Goal: Information Seeking & Learning: Learn about a topic

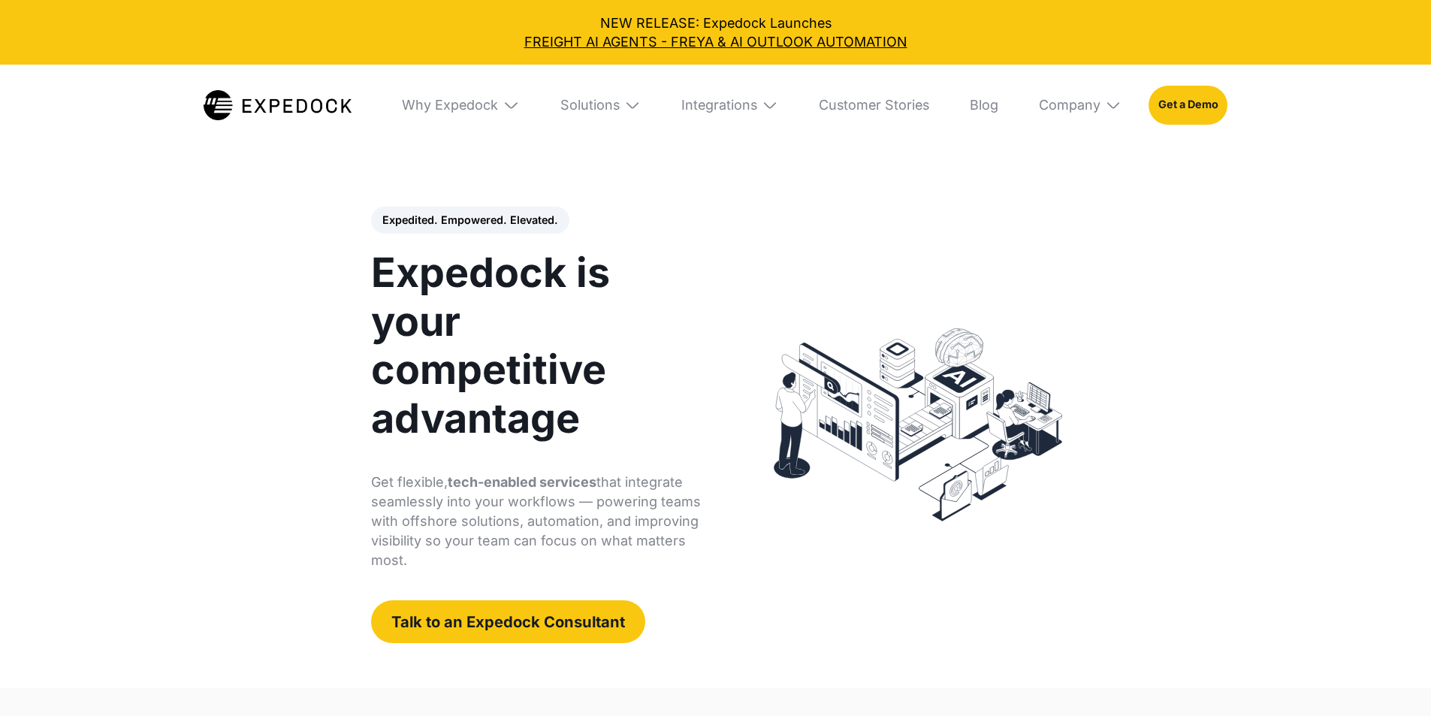
select select
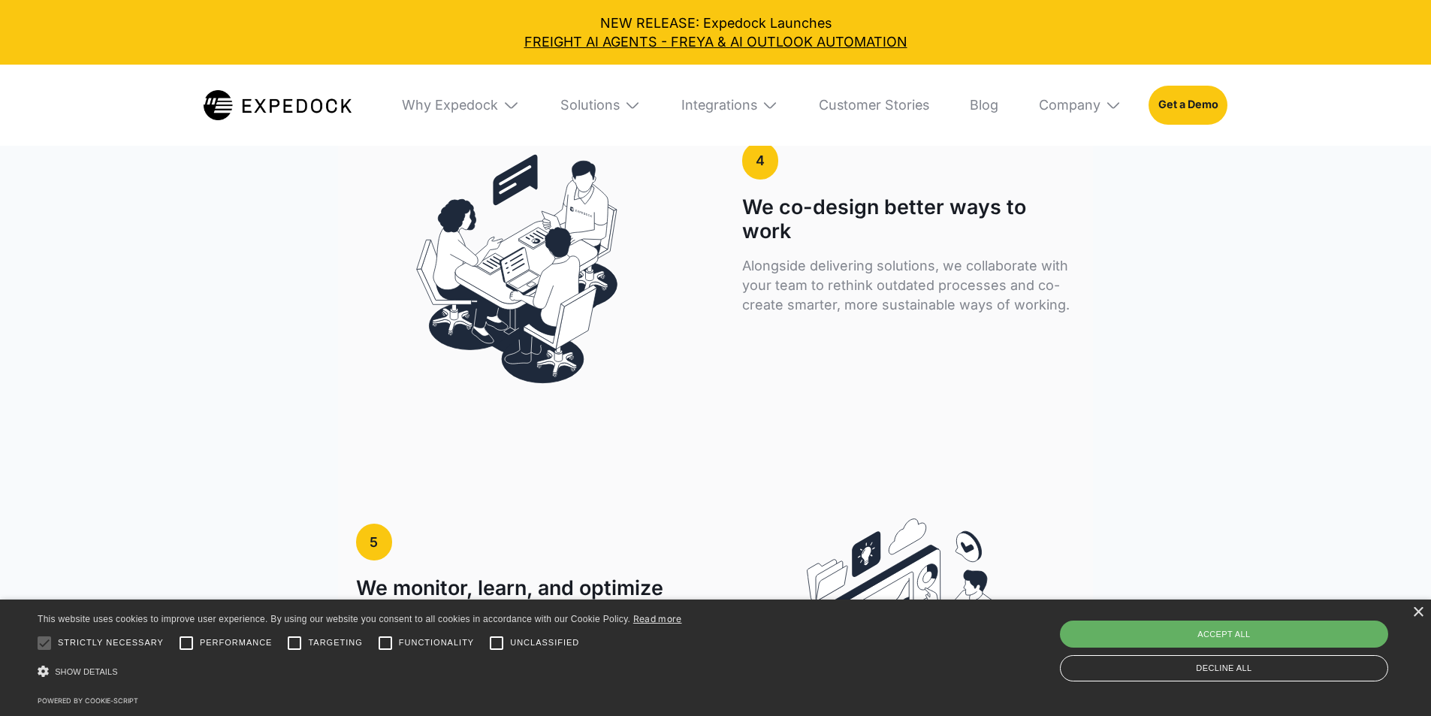
scroll to position [3757, 0]
click at [1237, 629] on div "Accept all" at bounding box center [1224, 634] width 328 height 27
checkbox input "true"
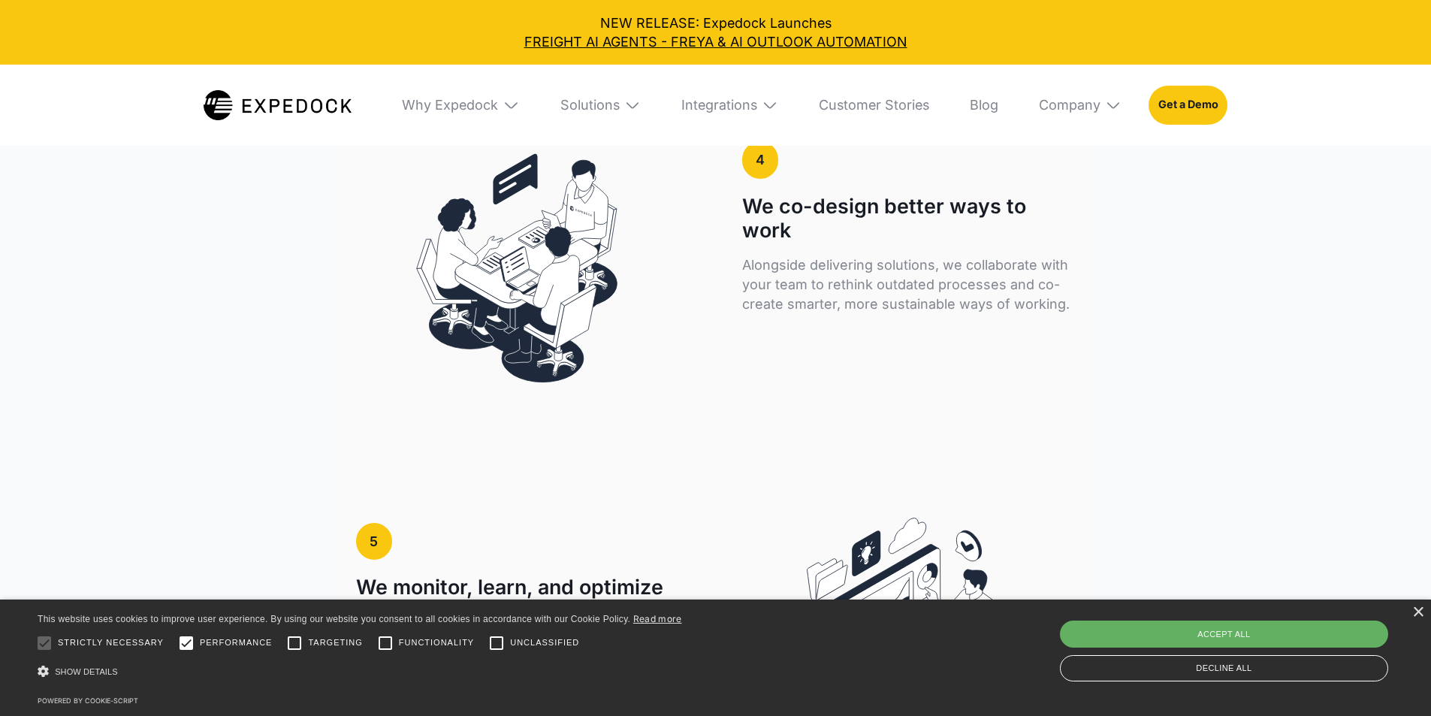
checkbox input "true"
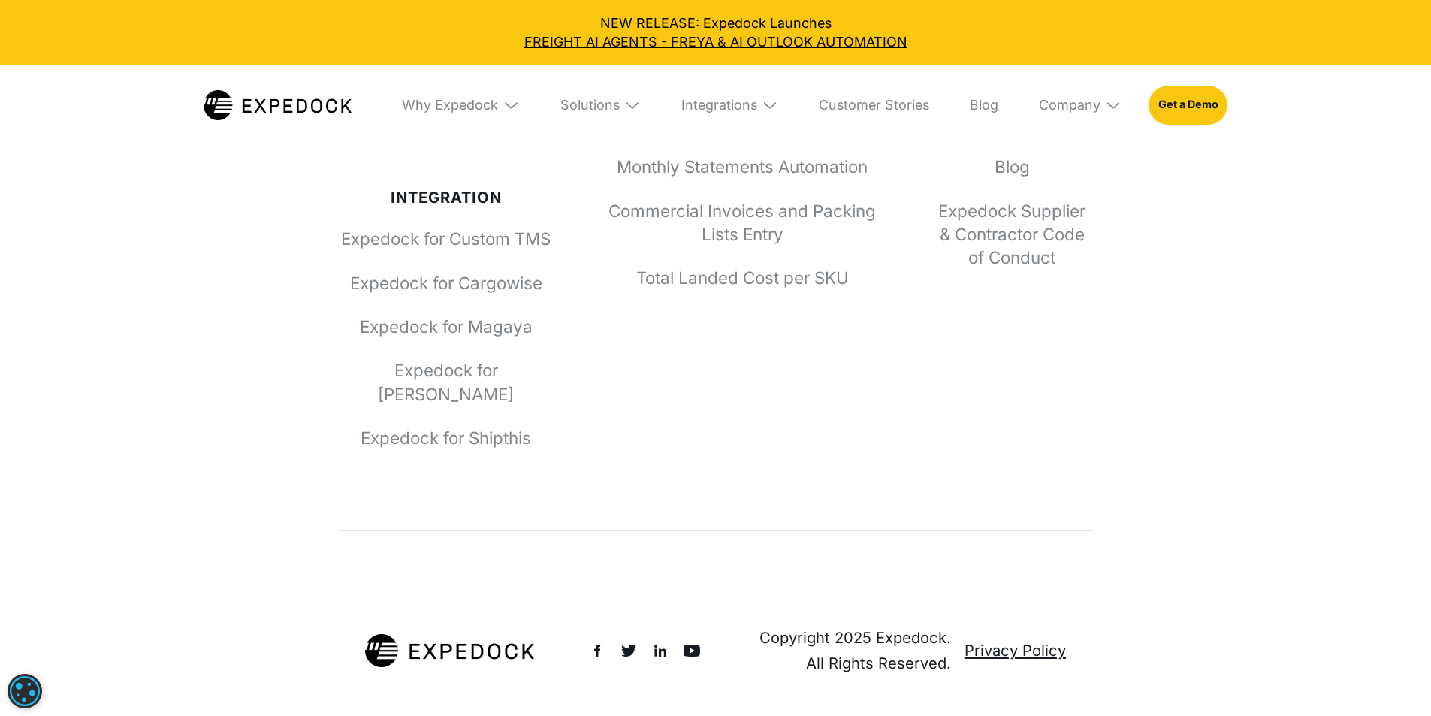
scroll to position [6731, 0]
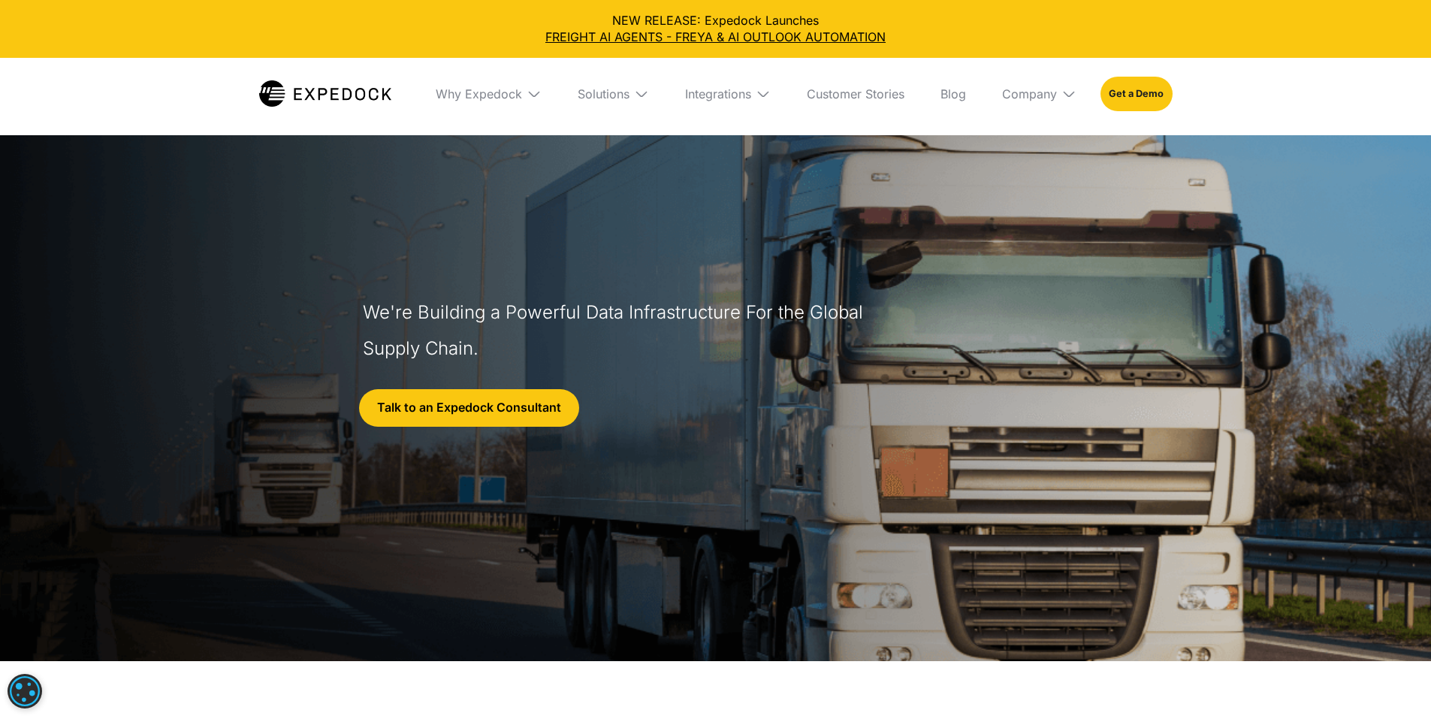
select select
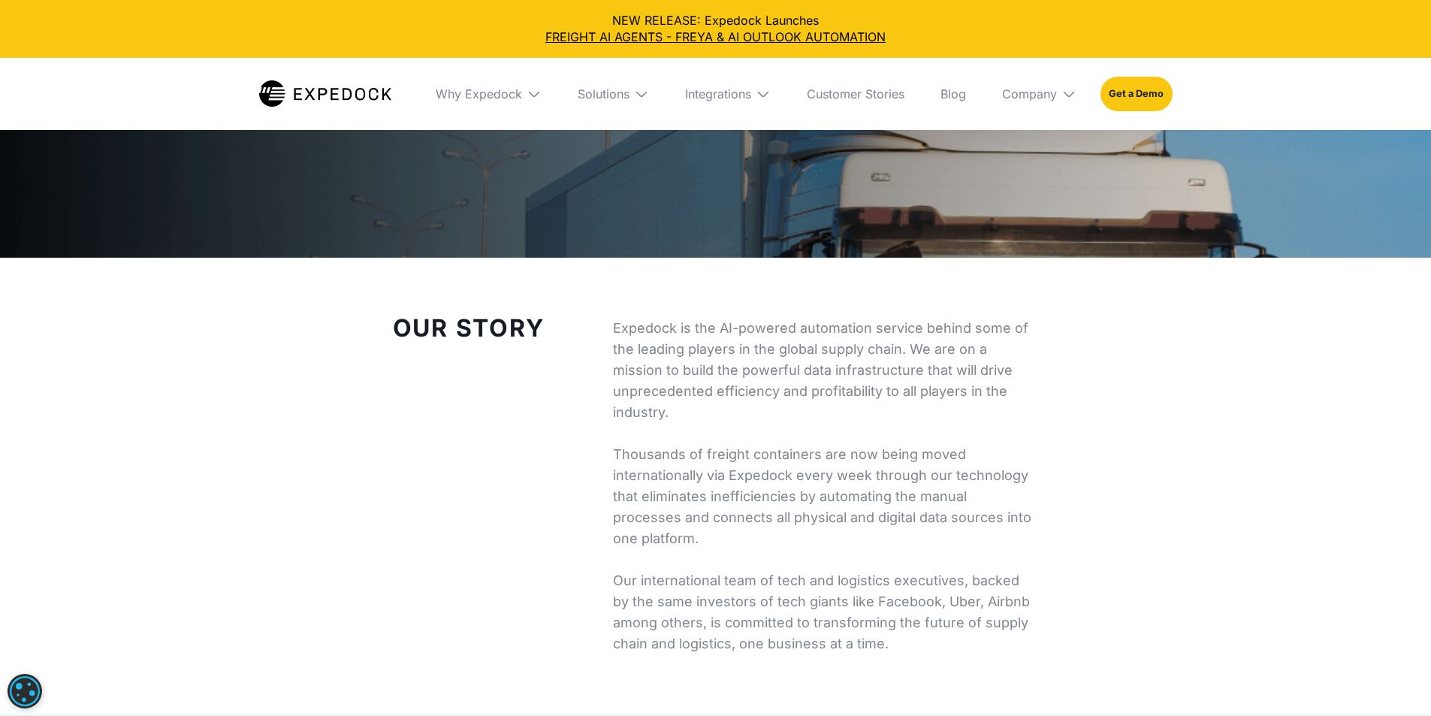
scroll to position [438, 0]
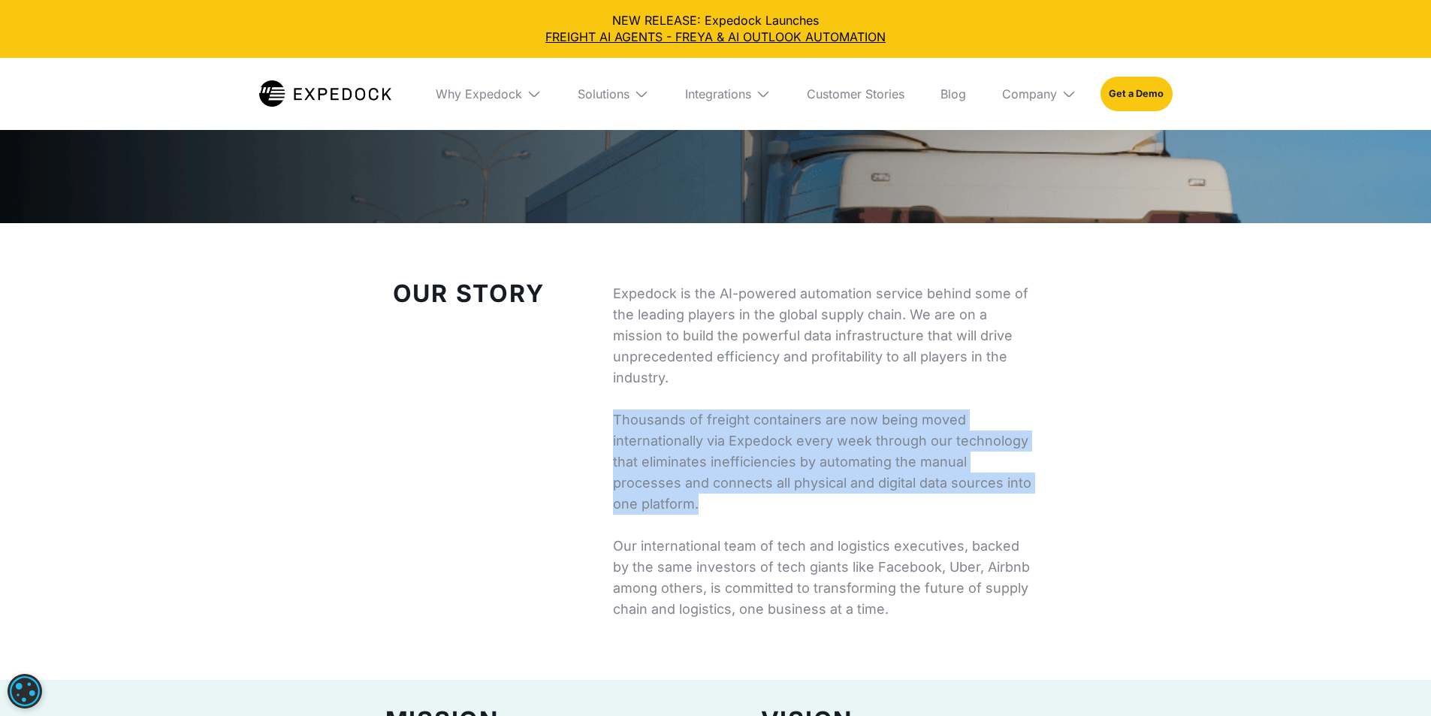
drag, startPoint x: 604, startPoint y: 440, endPoint x: 926, endPoint y: 559, distance: 343.8
click at [917, 557] on div "Our Story Expedock is the AI-powered automation service behind some of the lead…" at bounding box center [715, 451] width 661 height 337
click at [926, 559] on p "Expedock is the AI-powered automation service behind some of the leading player…" at bounding box center [826, 451] width 426 height 337
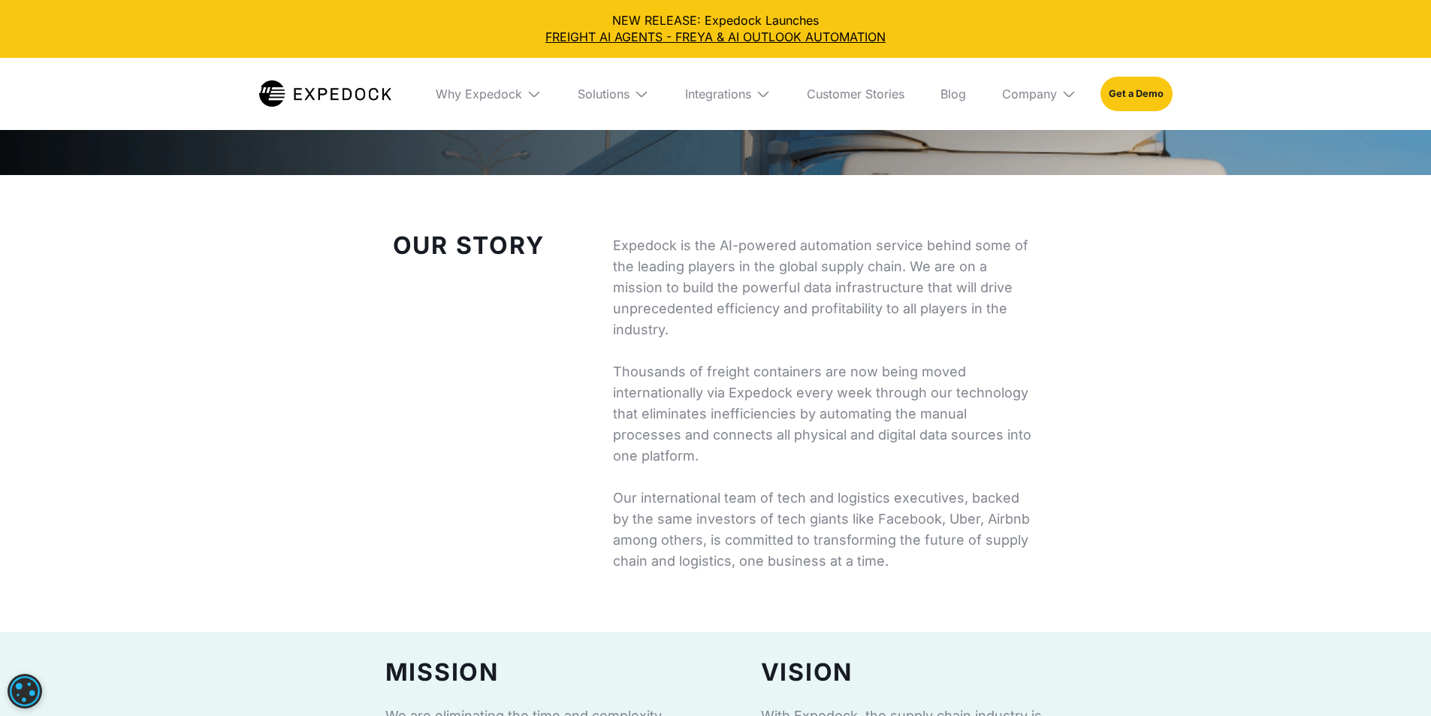
scroll to position [513, 0]
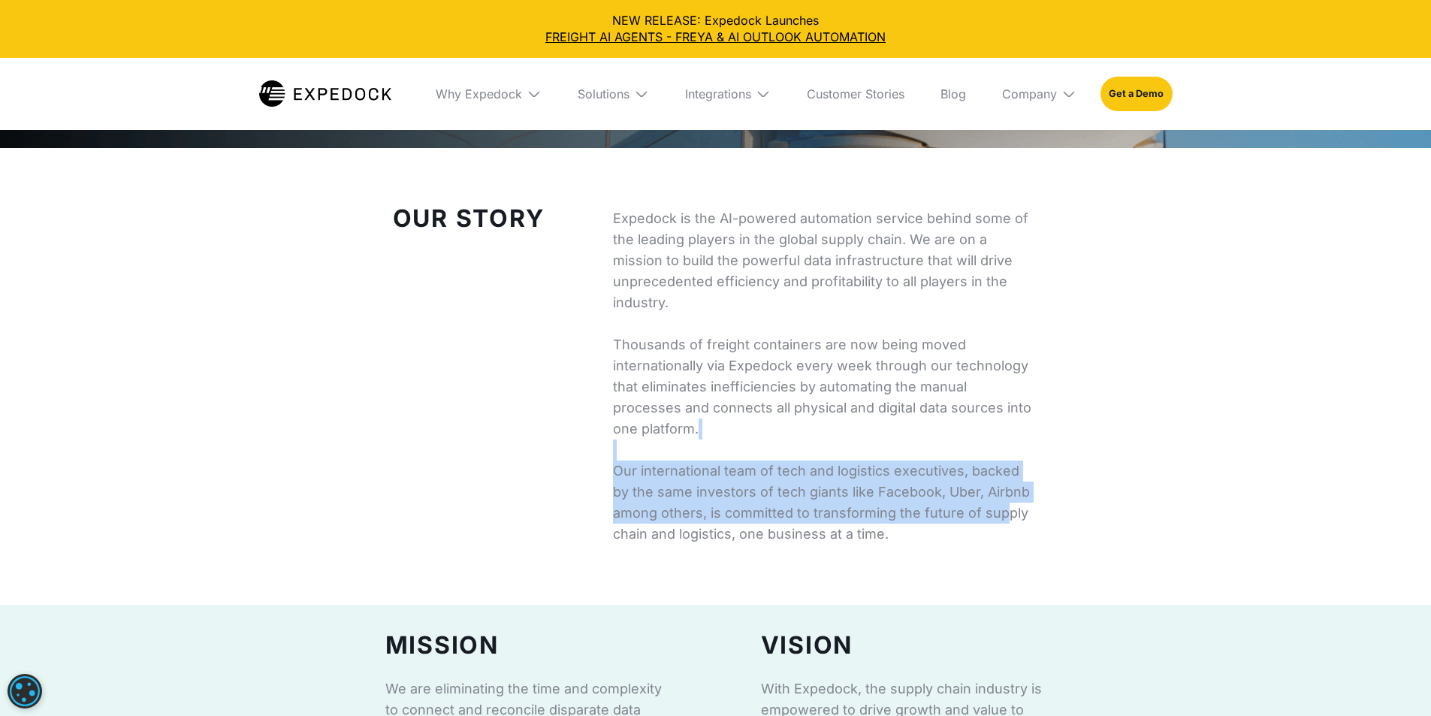
drag, startPoint x: 596, startPoint y: 486, endPoint x: 1021, endPoint y: 586, distance: 436.8
click at [1017, 545] on div "Our Story Expedock is the AI-powered automation service behind some of the lead…" at bounding box center [715, 376] width 661 height 337
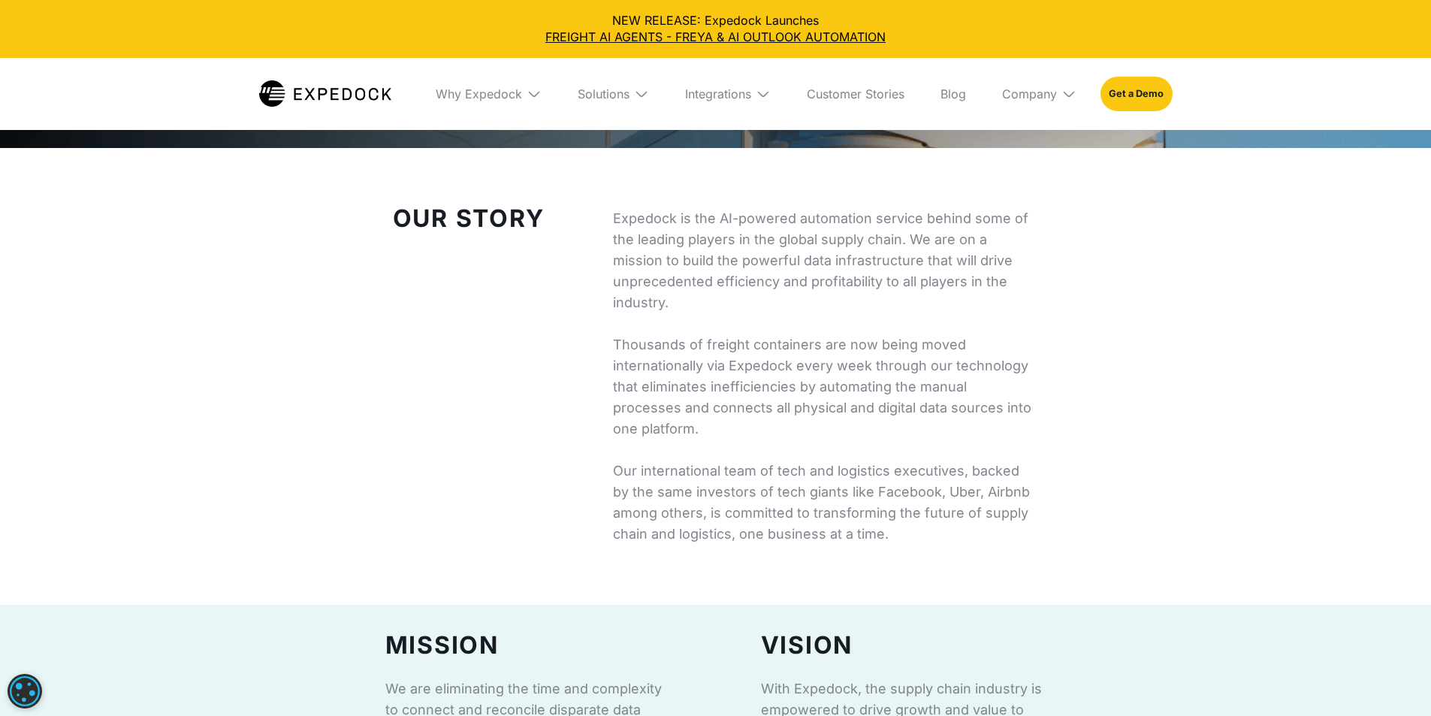
click at [1026, 545] on p "Expedock is the AI-powered automation service behind some of the leading player…" at bounding box center [826, 376] width 426 height 337
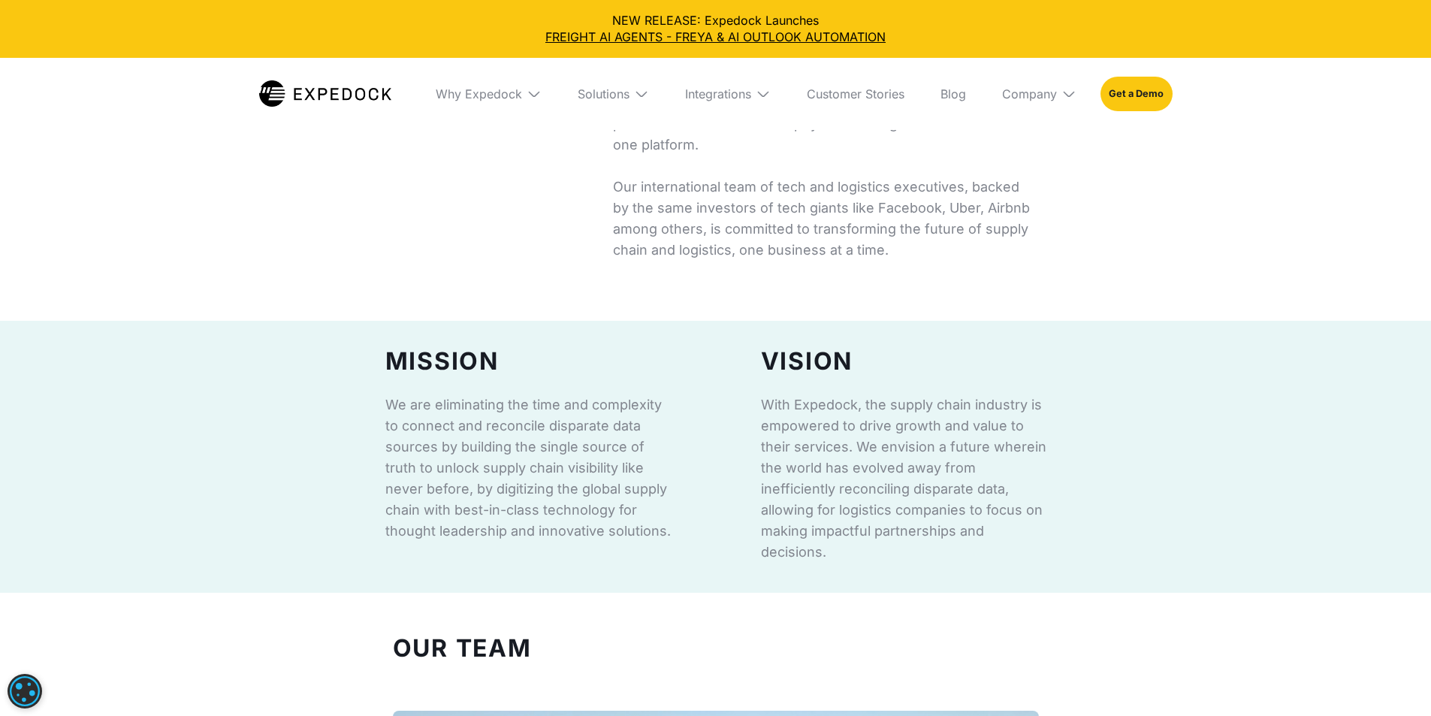
scroll to position [889, 0]
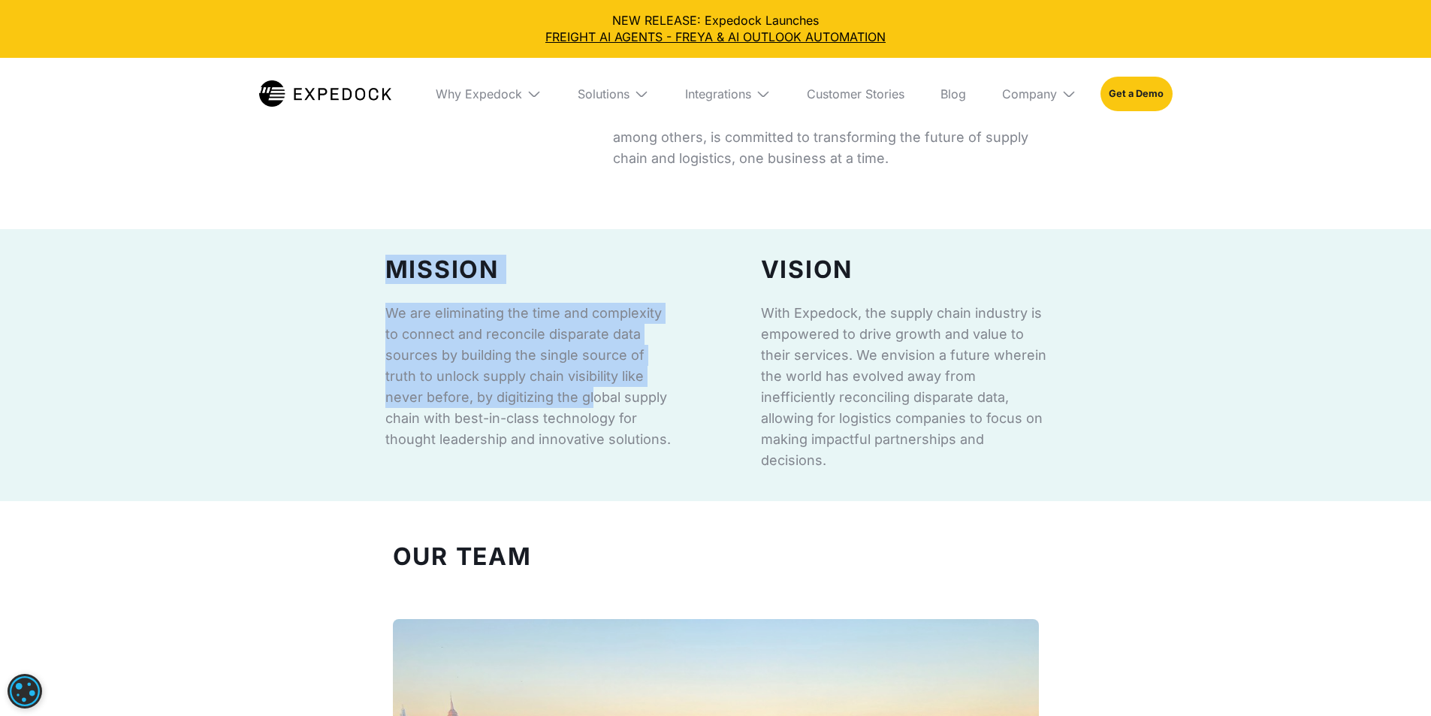
drag, startPoint x: 376, startPoint y: 333, endPoint x: 586, endPoint y: 524, distance: 284.0
click at [539, 501] on div "MISSION We are eliminating the time and complexity to connect and reconcile dis…" at bounding box center [716, 365] width 706 height 272
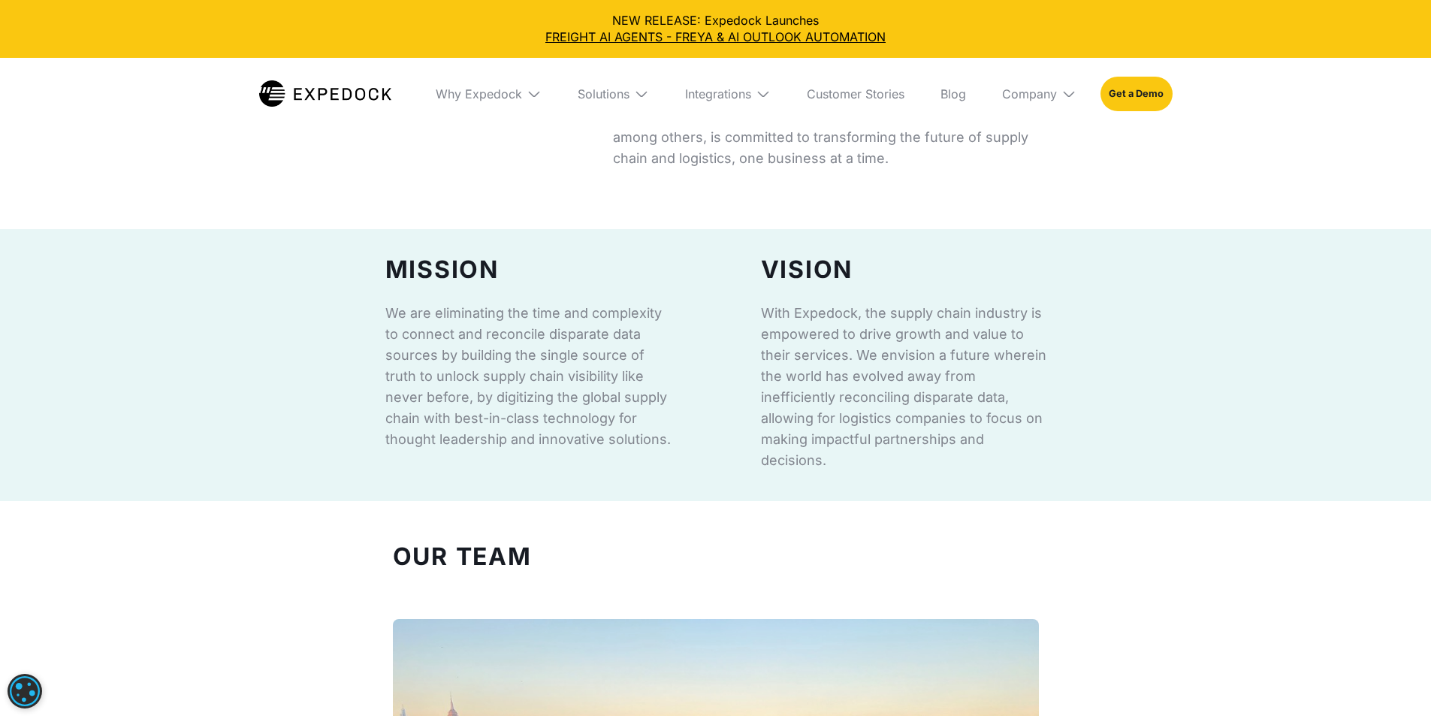
click at [592, 450] on p "We are eliminating the time and complexity to connect and reconcile disparate d…" at bounding box center [528, 376] width 286 height 147
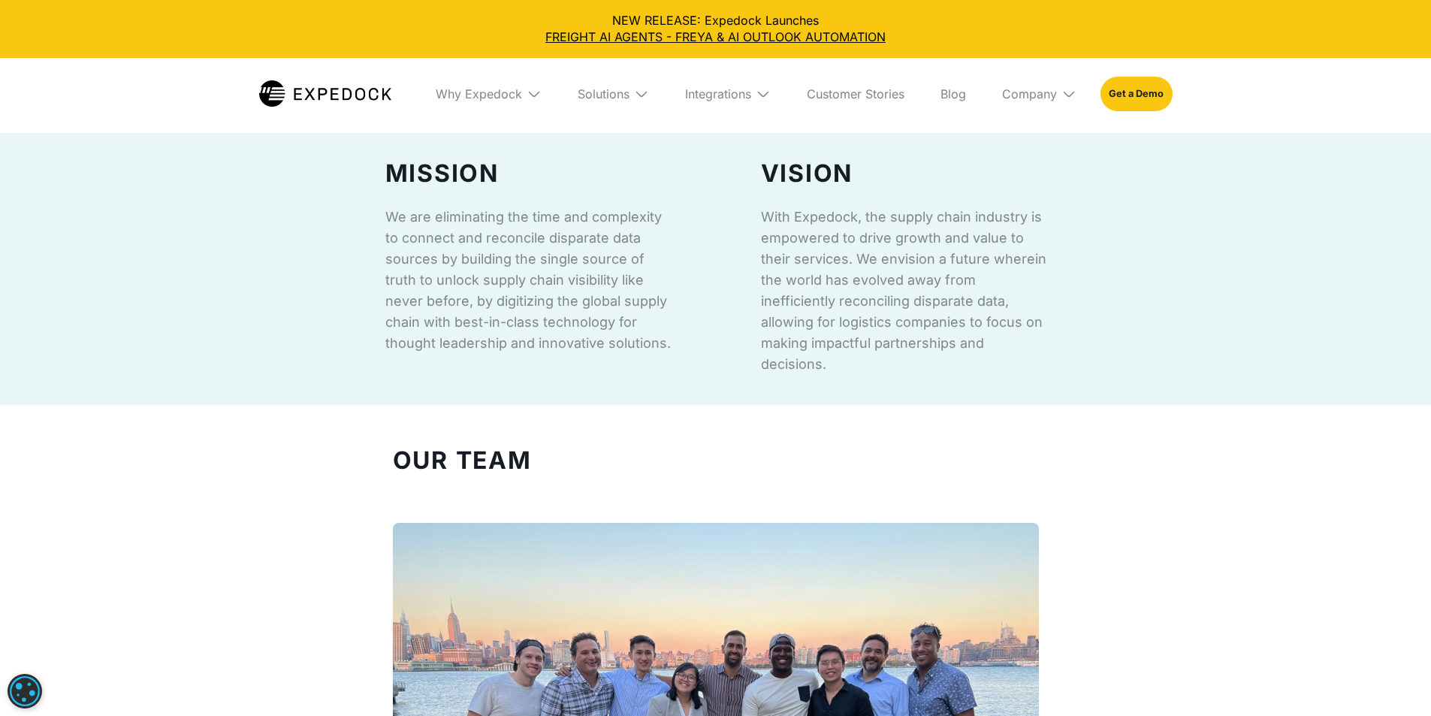
scroll to position [1114, 0]
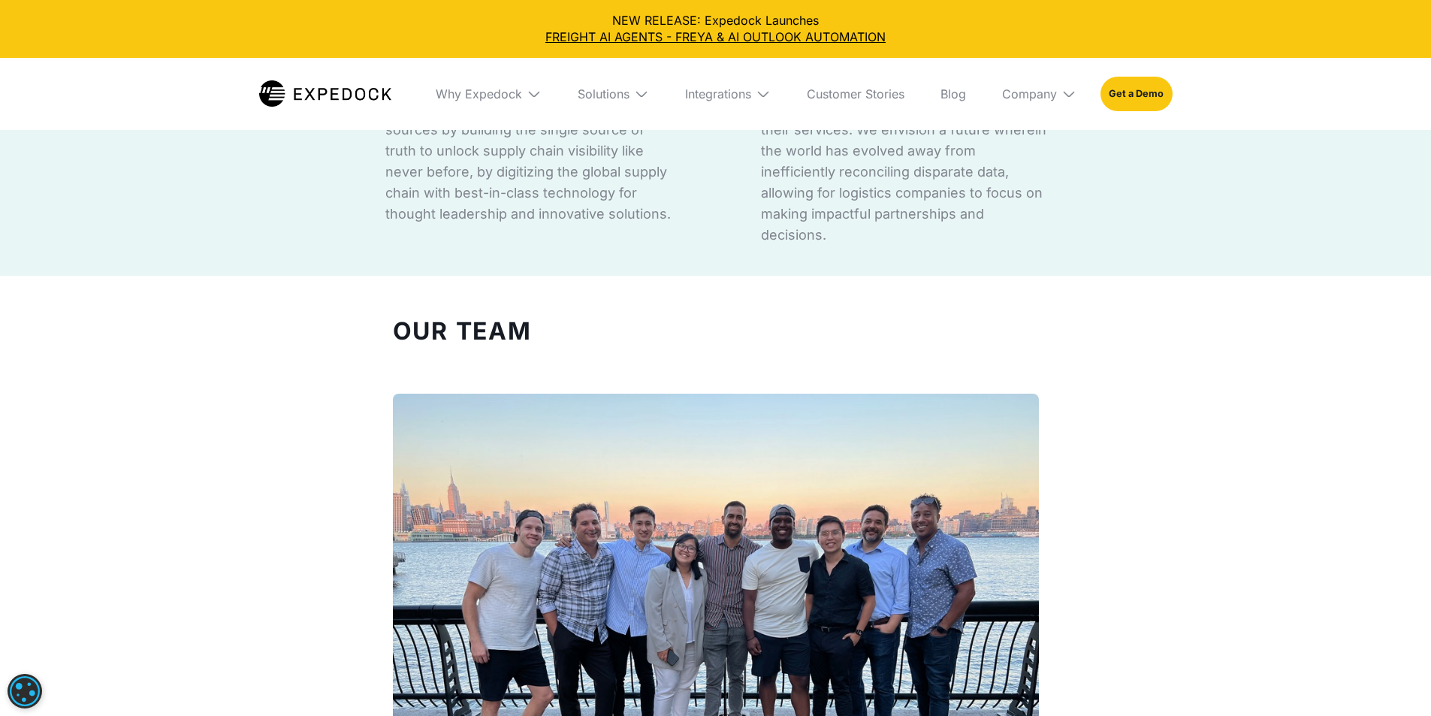
click at [636, 93] on img at bounding box center [641, 93] width 15 height 15
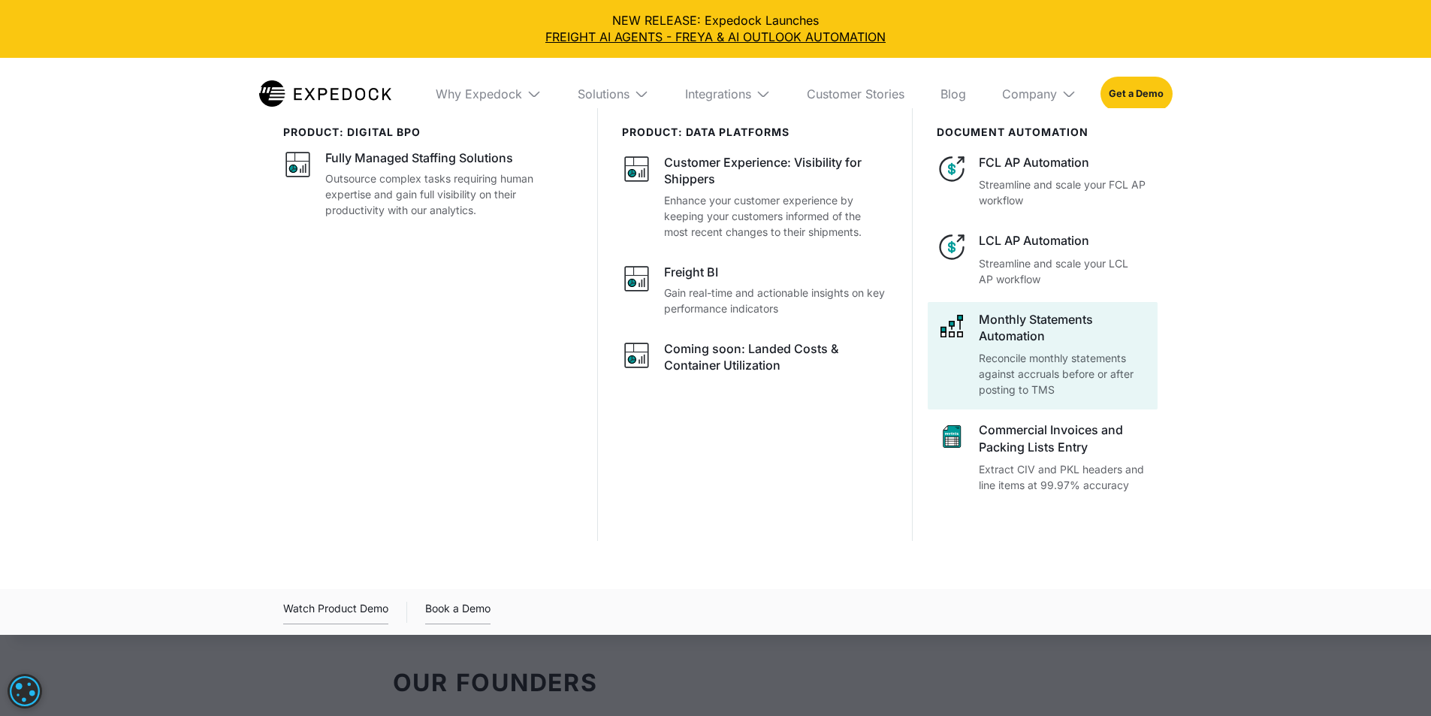
scroll to position [1340, 0]
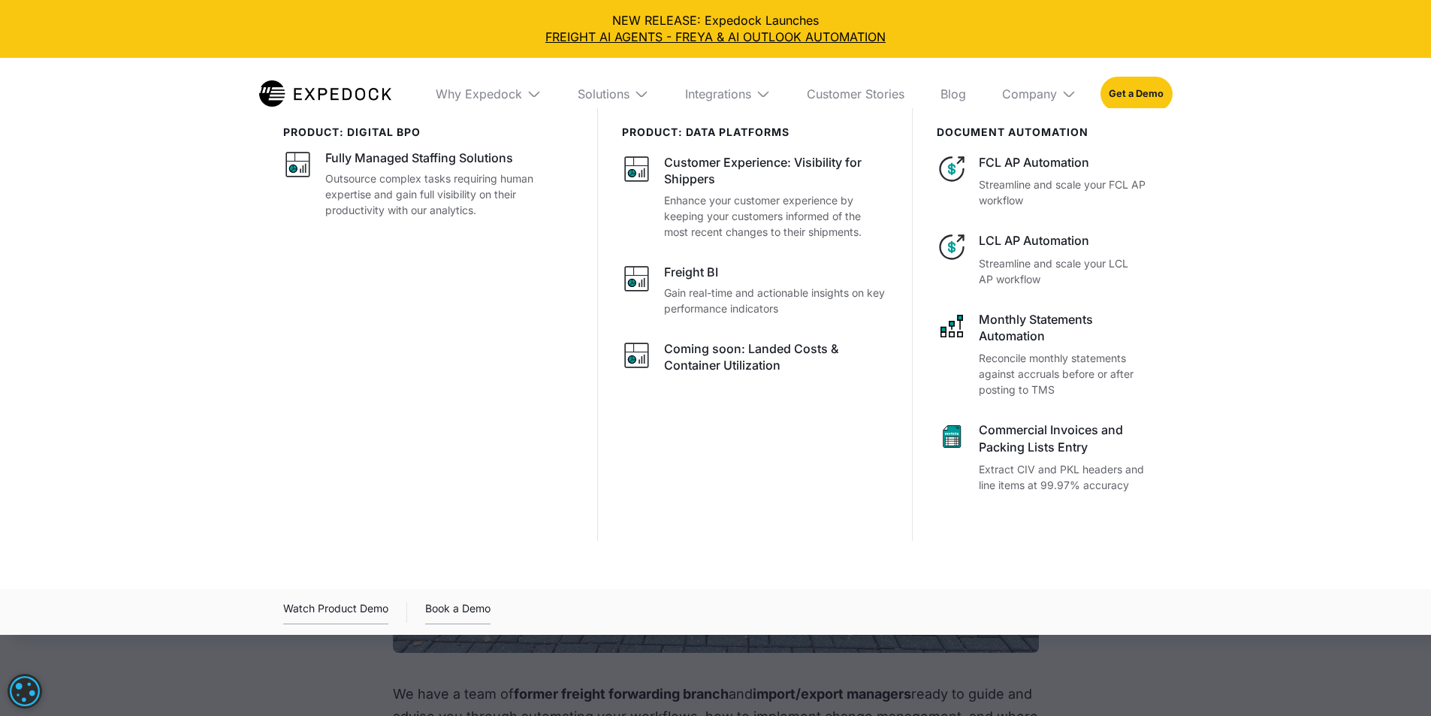
click at [643, 92] on img at bounding box center [641, 93] width 15 height 15
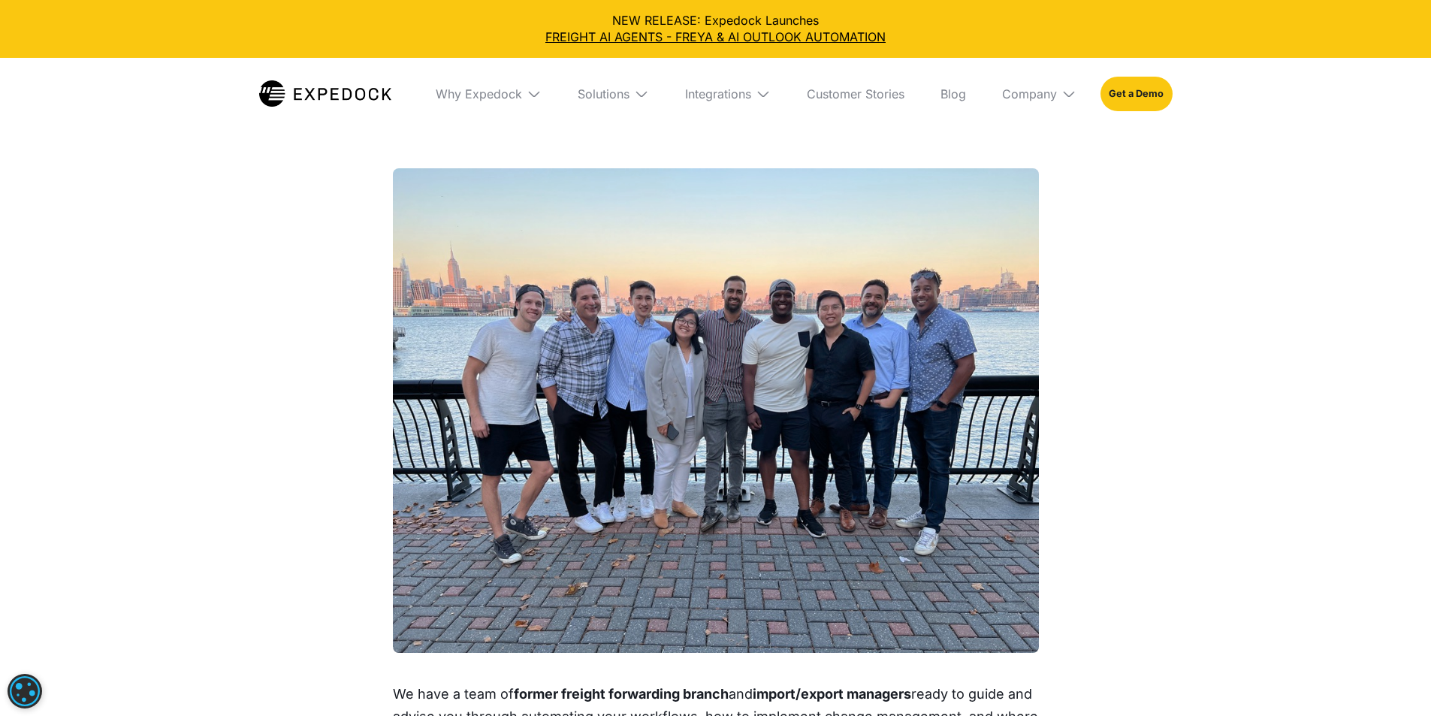
click at [771, 90] on img at bounding box center [763, 93] width 15 height 15
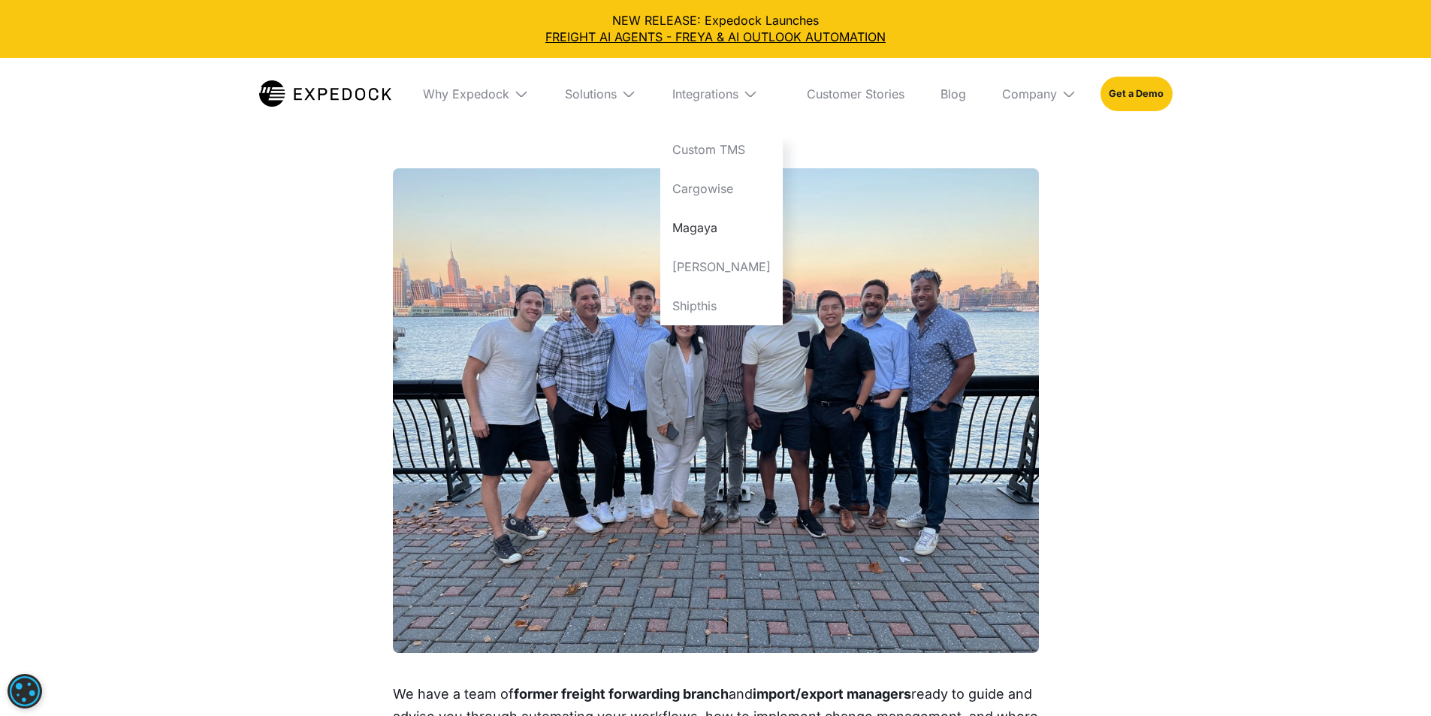
click at [777, 237] on link "Magaya" at bounding box center [721, 227] width 122 height 39
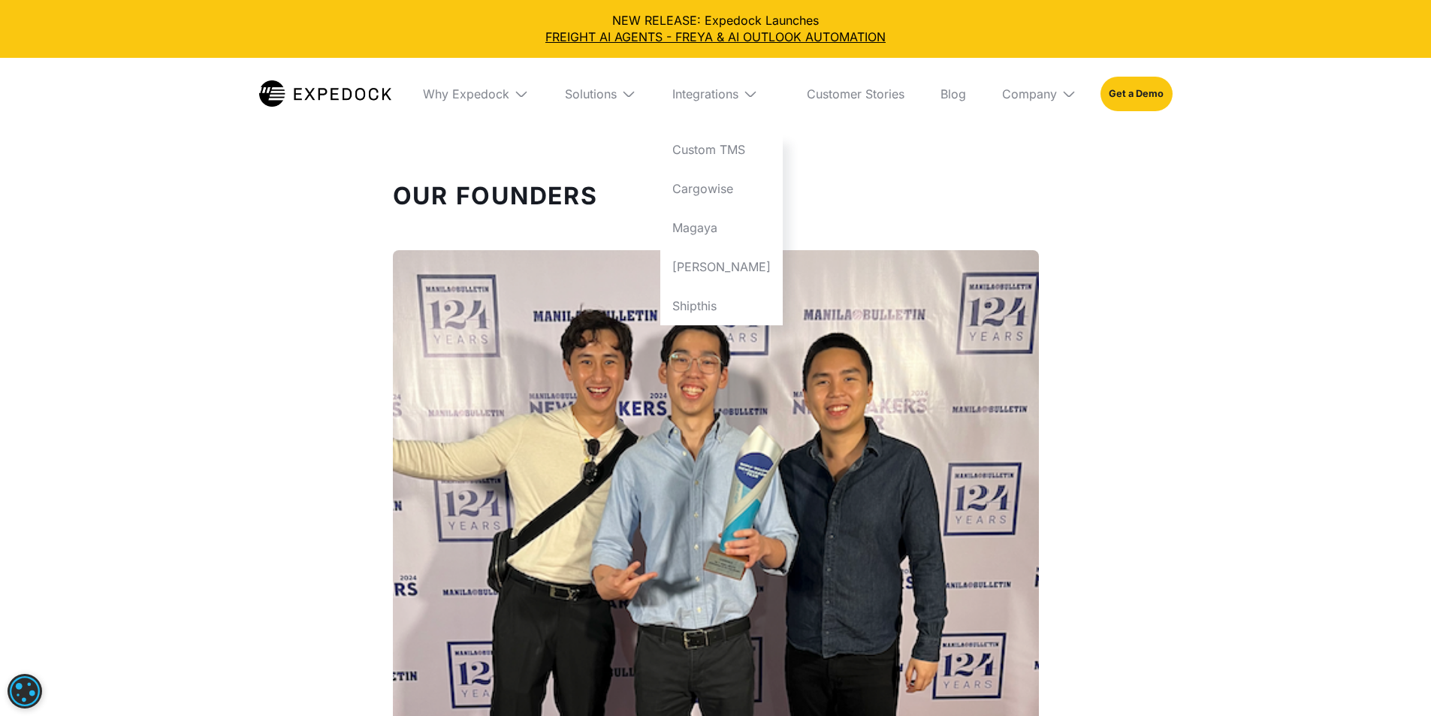
scroll to position [2016, 0]
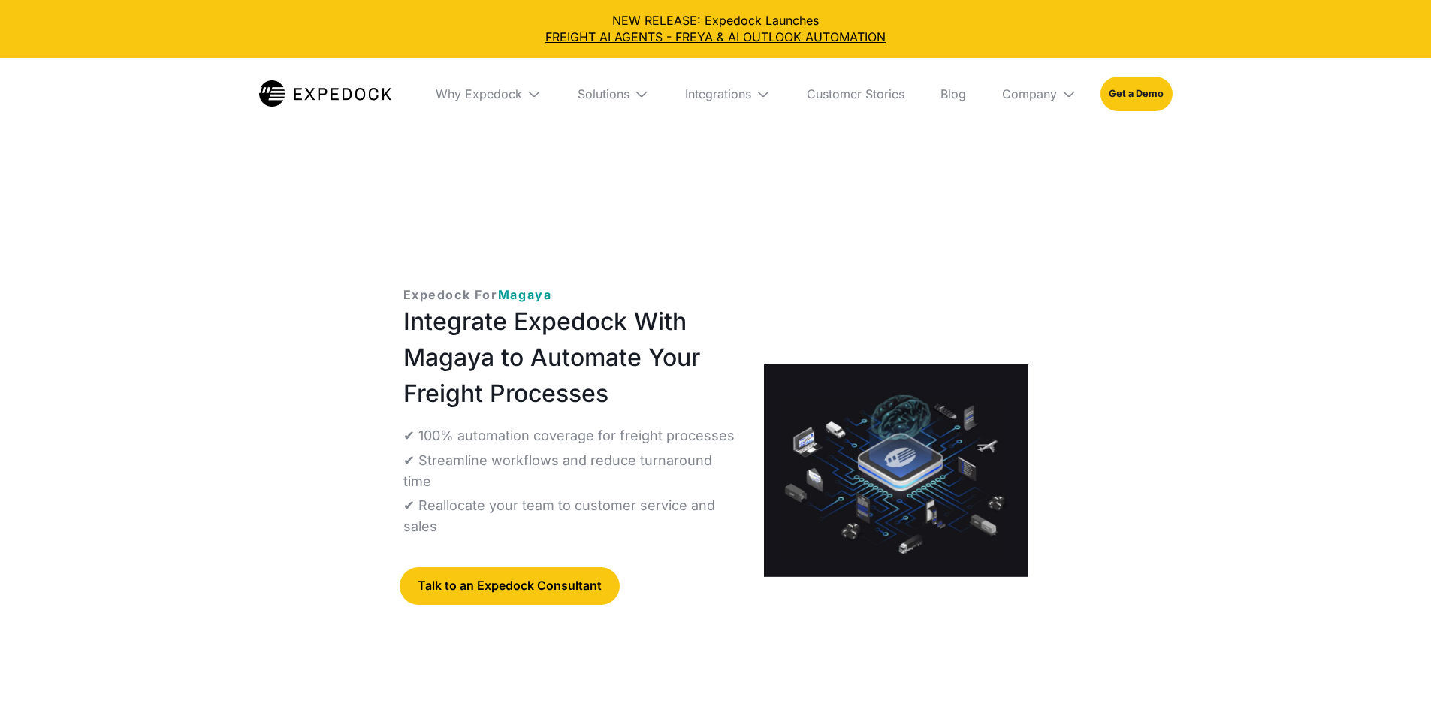
select select
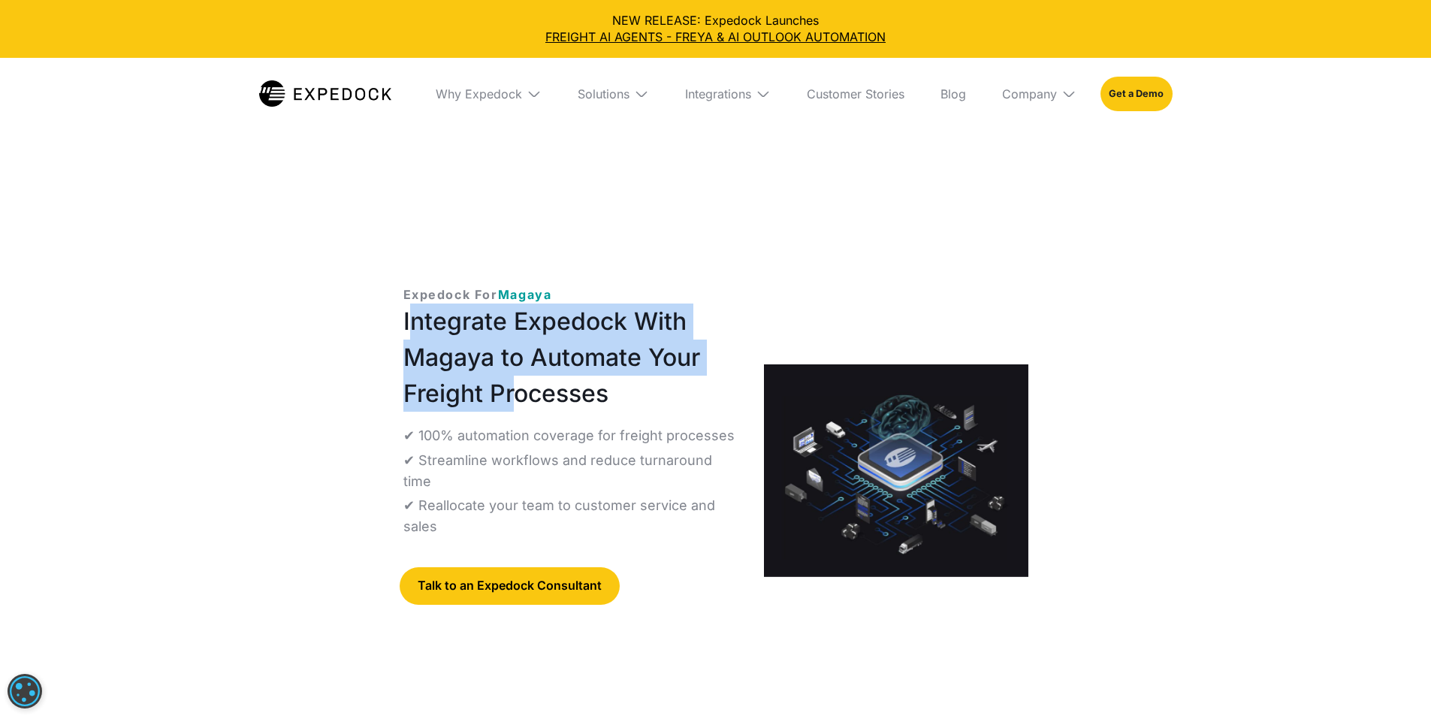
drag, startPoint x: 422, startPoint y: 193, endPoint x: 613, endPoint y: 330, distance: 234.8
click at [611, 317] on h1 "Integrate Expedock With Magaya to Automate Your Freight Processes" at bounding box center [571, 358] width 337 height 108
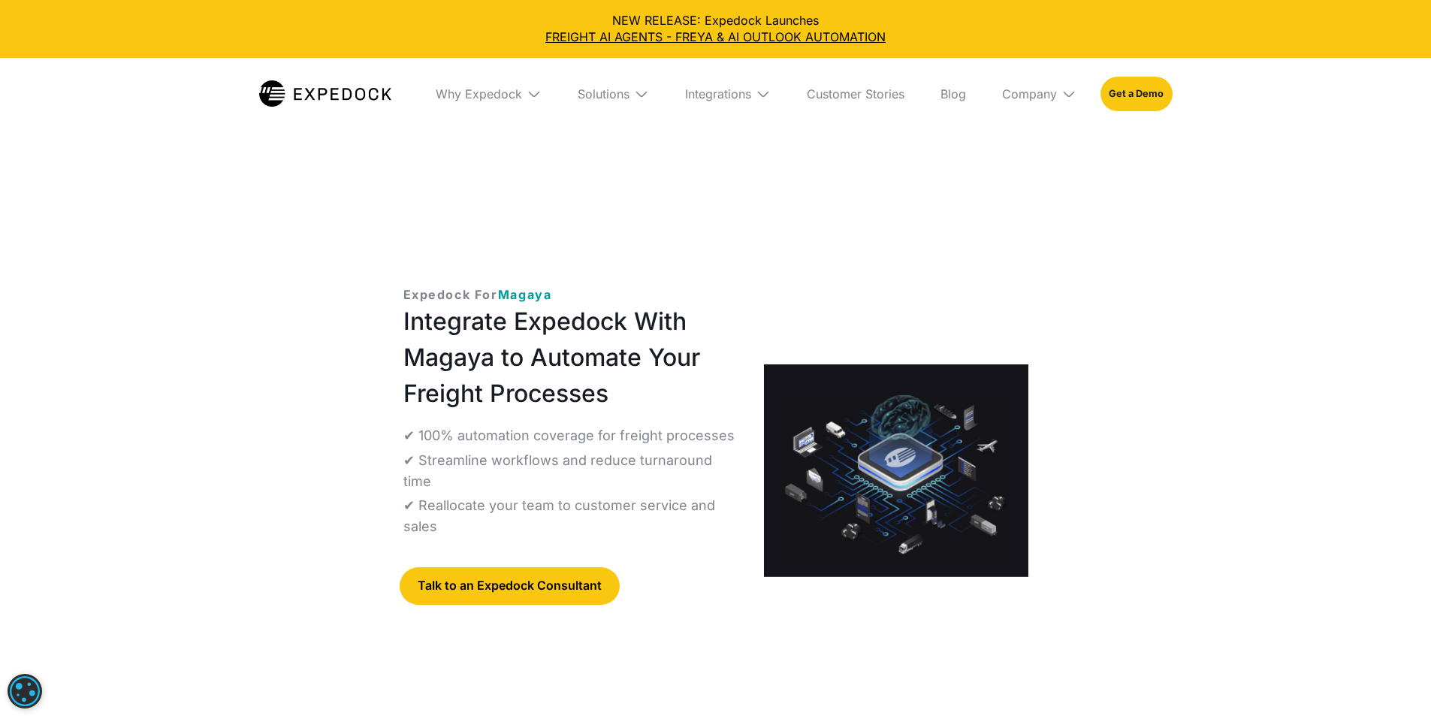
click at [613, 330] on div "Expedock For Magaya Integrate Expedock With Magaya to Automate Your Freight Pro…" at bounding box center [571, 483] width 337 height 394
click at [656, 96] on div "Solutions" at bounding box center [613, 94] width 95 height 72
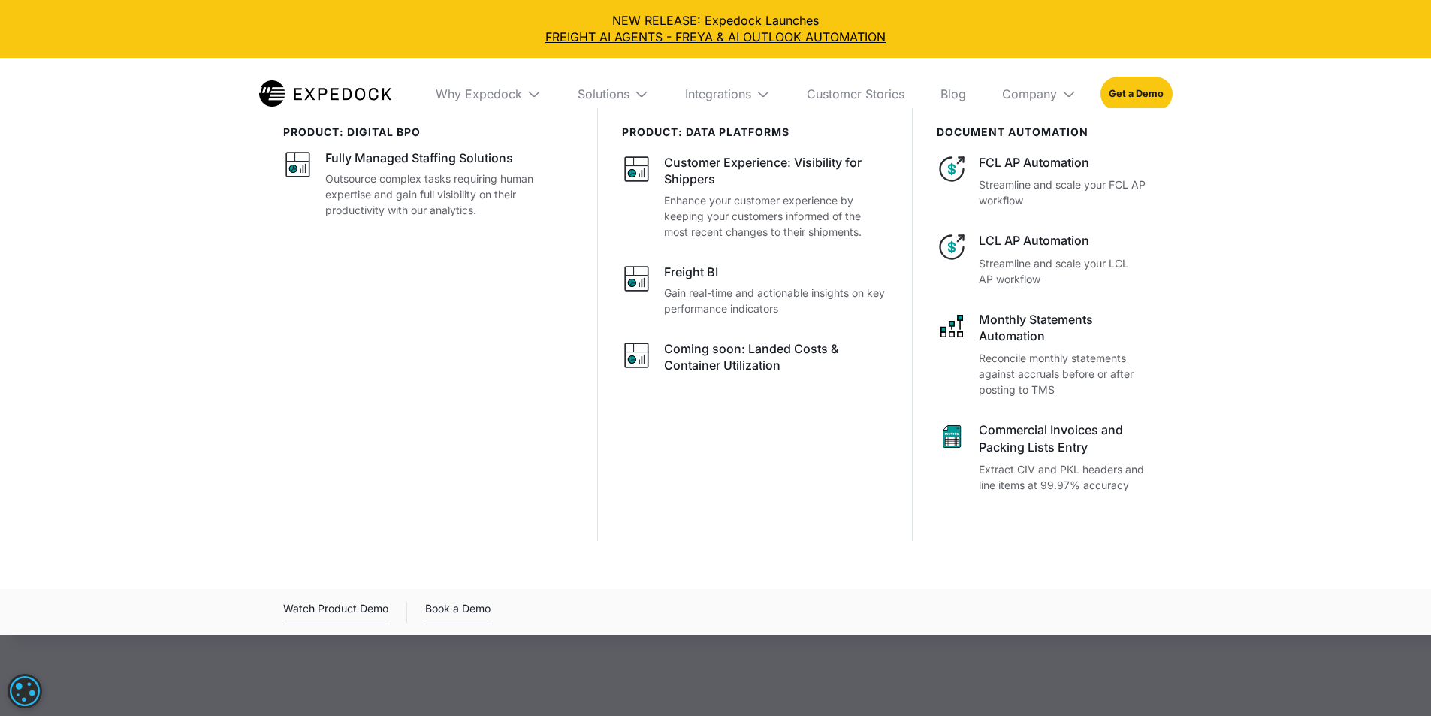
click at [515, 100] on div "Why Expedock" at bounding box center [489, 94] width 130 height 72
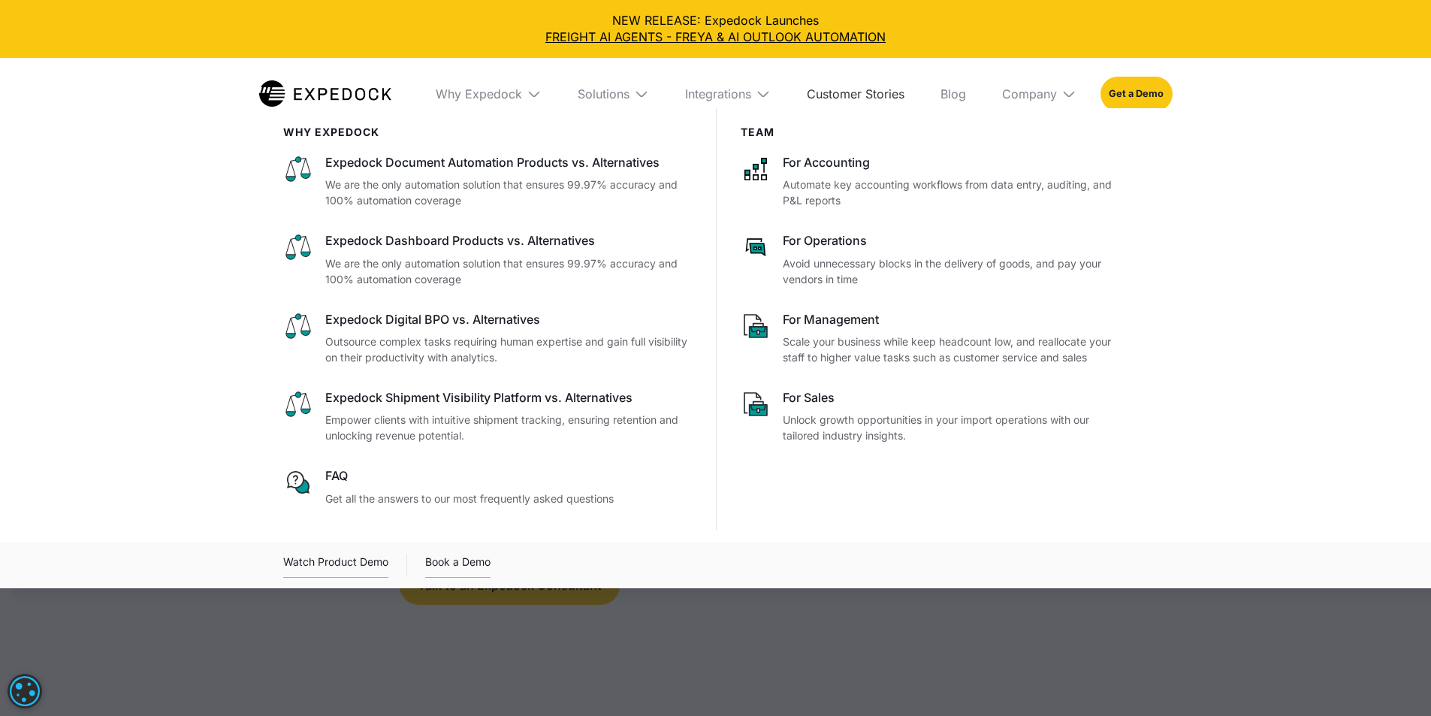
click at [839, 94] on link "Customer Stories" at bounding box center [856, 94] width 122 height 72
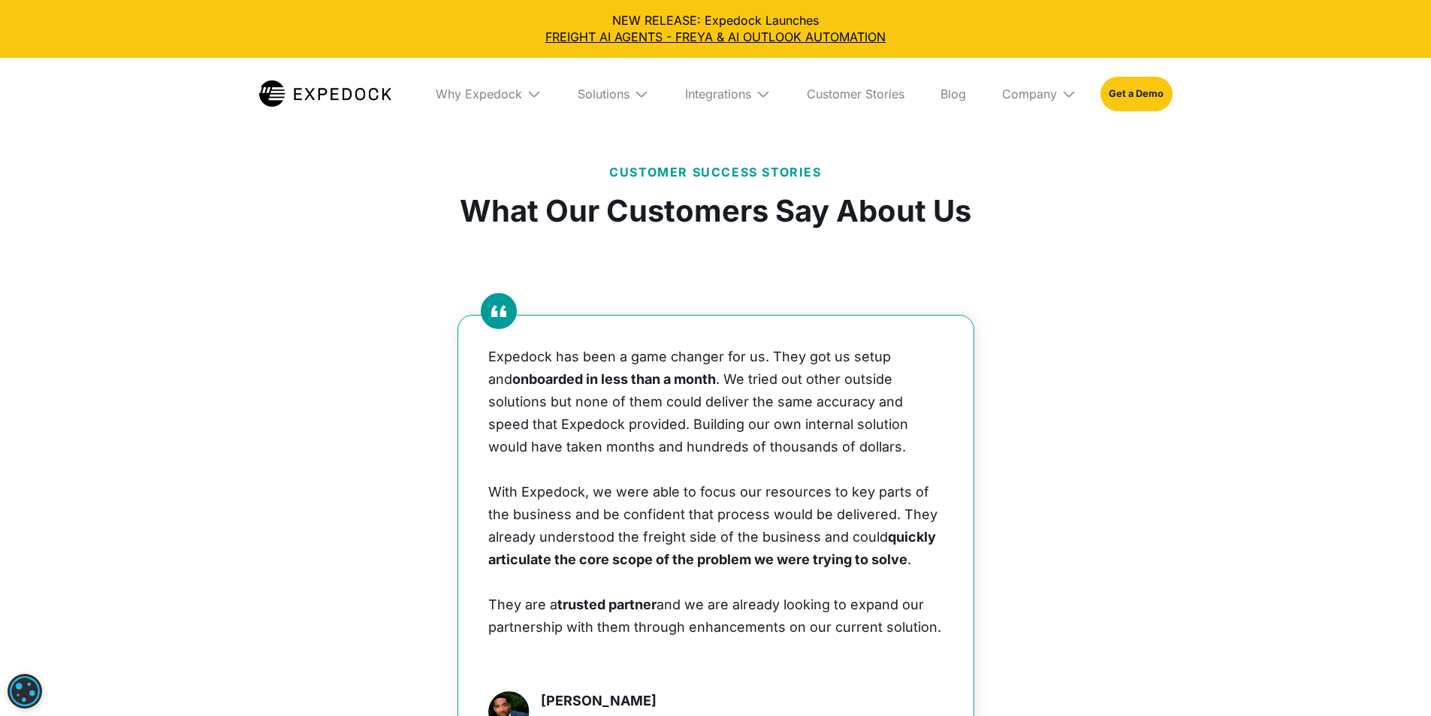
scroll to position [751, 0]
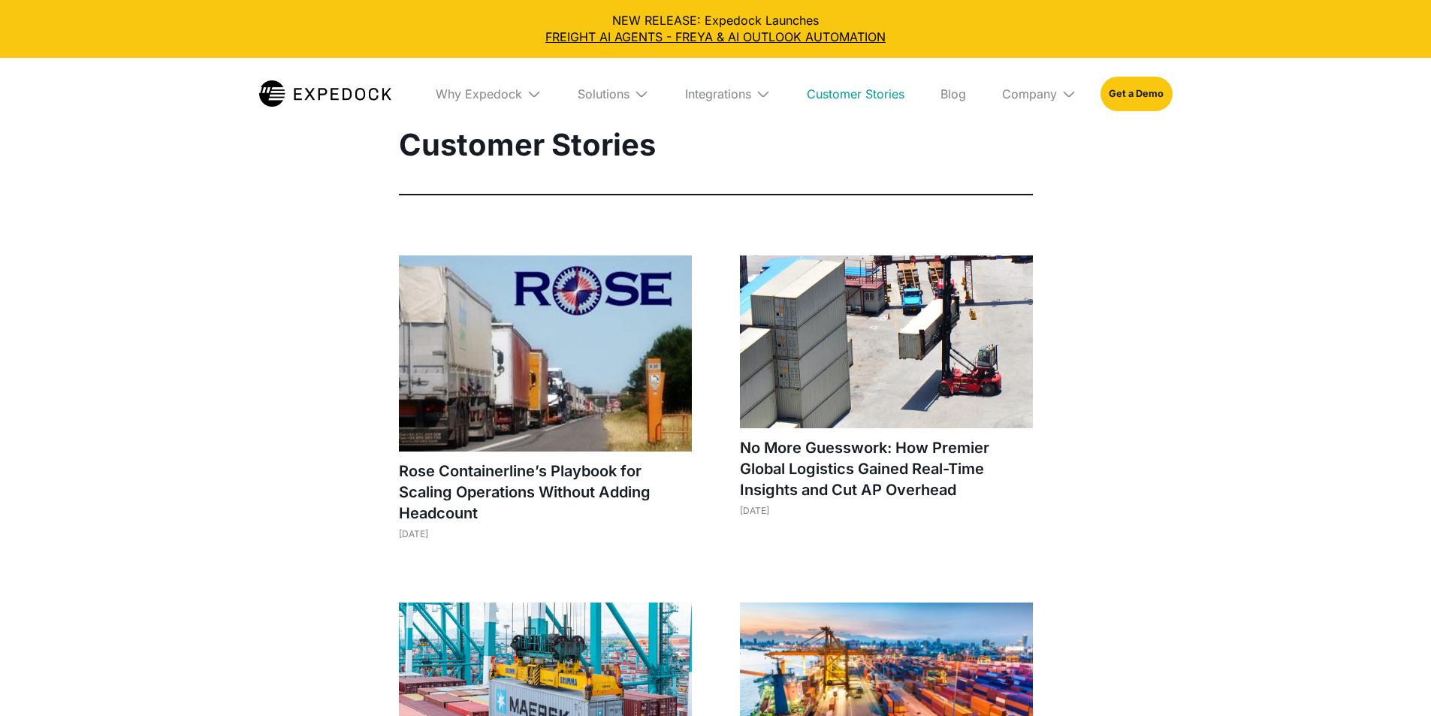
select select
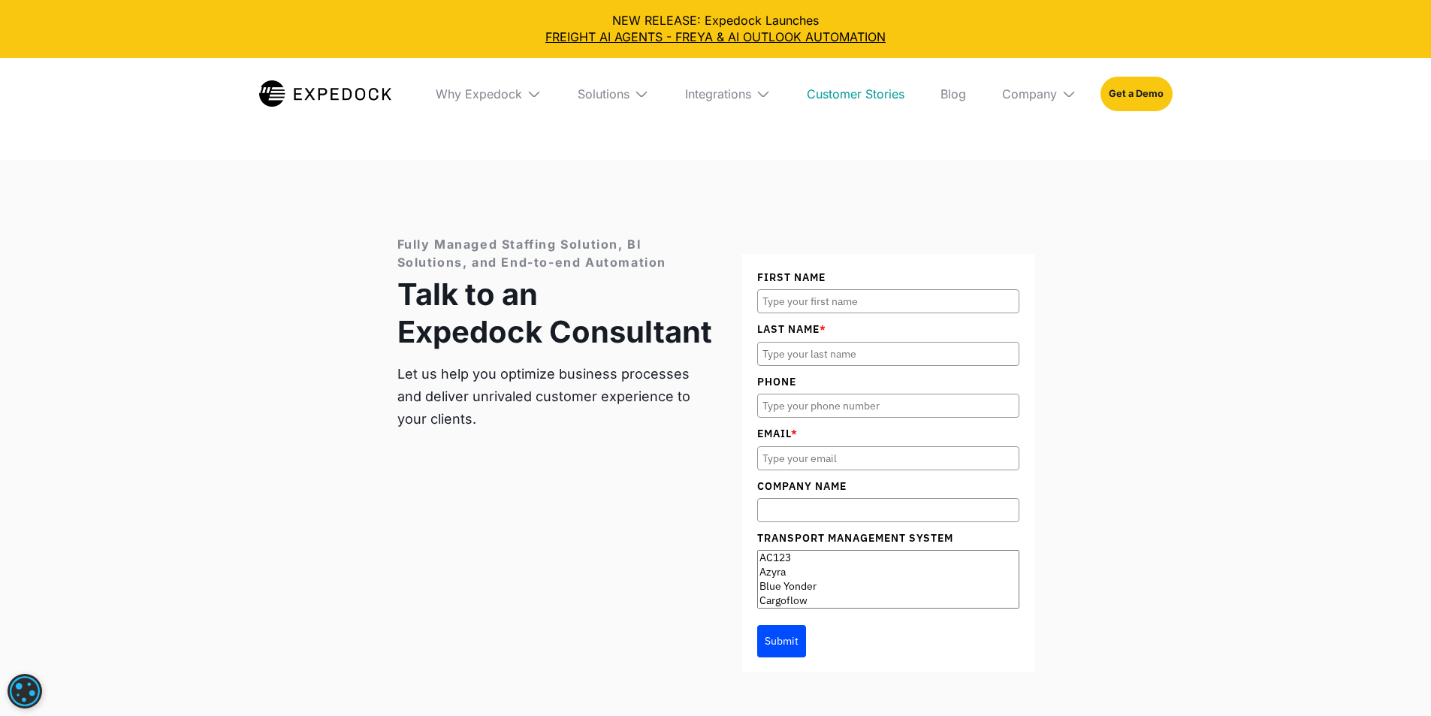
scroll to position [2029, 0]
